Goal: Transaction & Acquisition: Download file/media

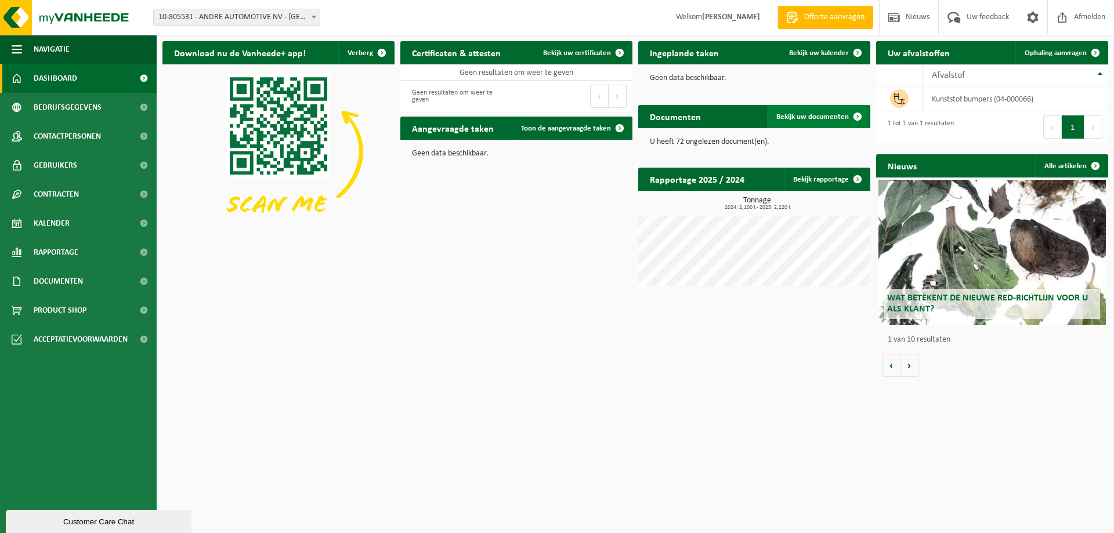
click at [839, 116] on span "Bekijk uw documenten" at bounding box center [813, 117] width 73 height 8
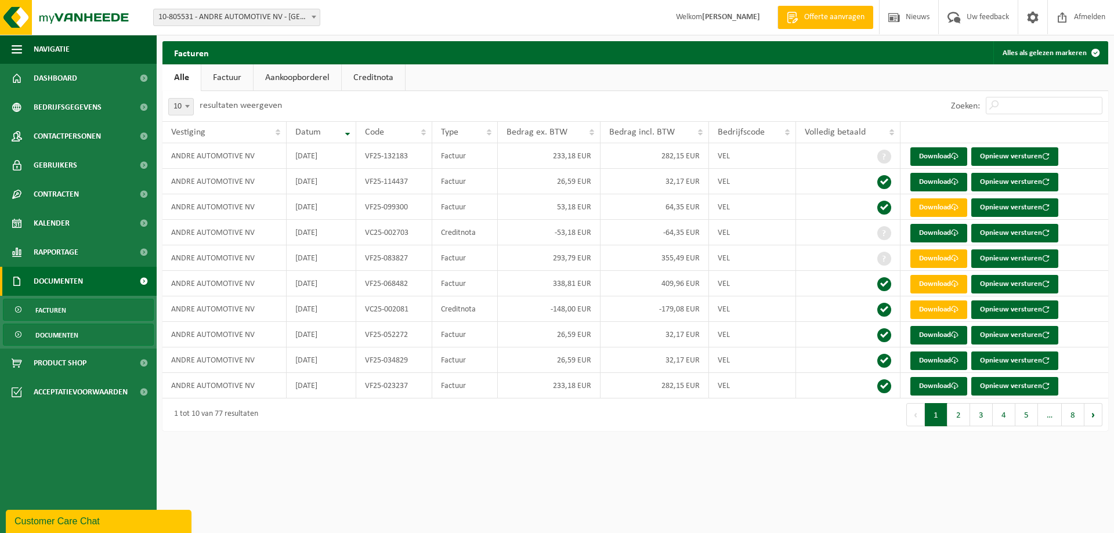
click at [64, 335] on span "Documenten" at bounding box center [56, 335] width 43 height 22
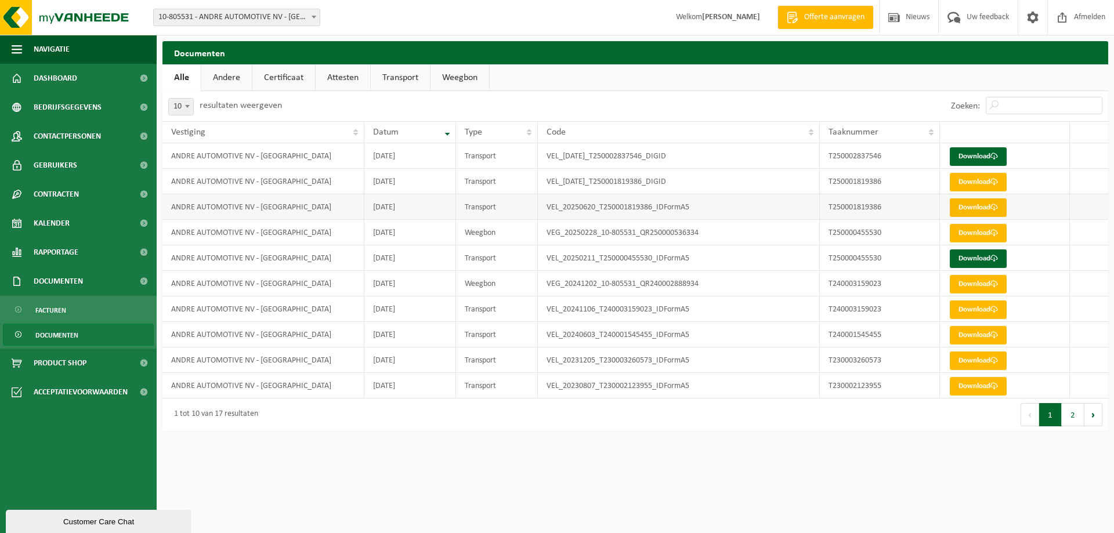
click at [968, 205] on link "Download" at bounding box center [978, 208] width 57 height 19
click at [966, 153] on link "Download" at bounding box center [978, 156] width 57 height 19
